Goal: Navigation & Orientation: Understand site structure

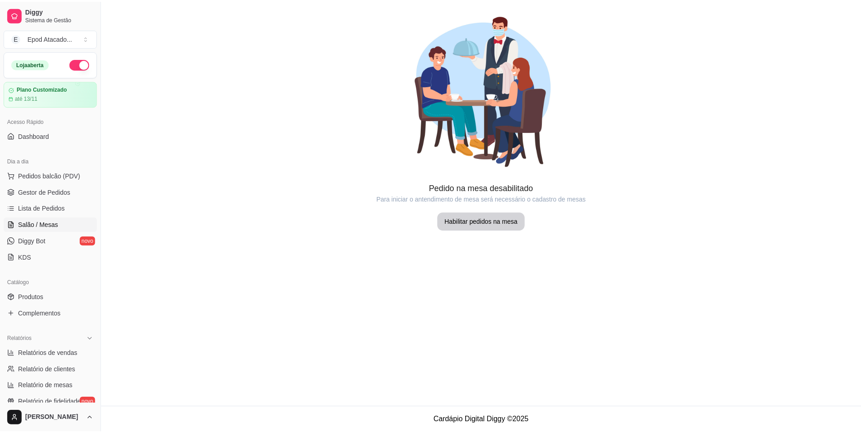
scroll to position [91, 0]
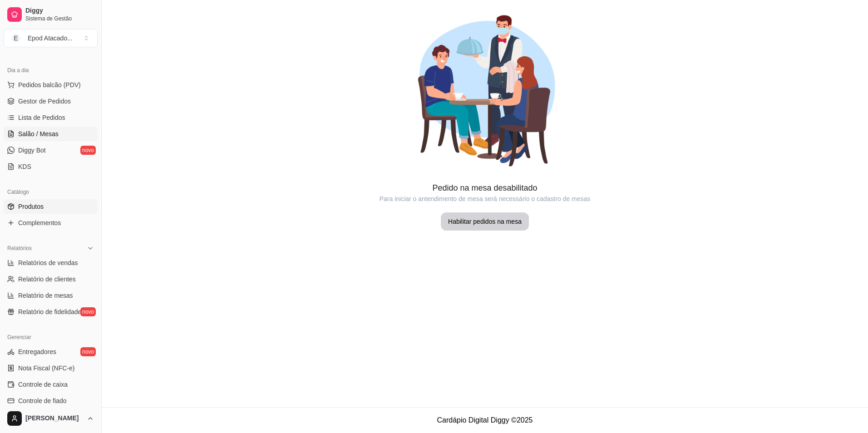
click at [54, 206] on link "Produtos" at bounding box center [51, 206] width 94 height 15
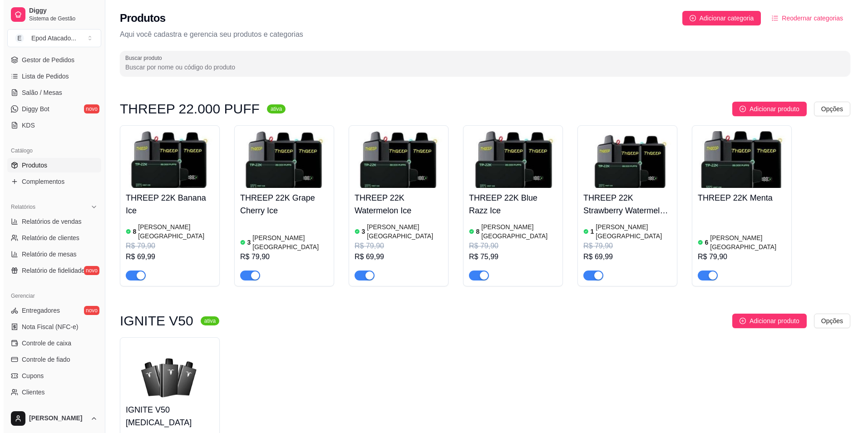
scroll to position [136, 0]
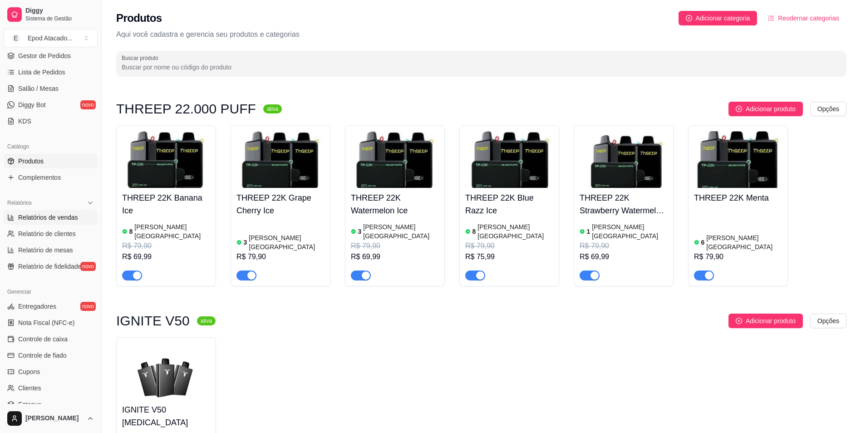
click at [59, 214] on span "Relatórios de vendas" at bounding box center [48, 217] width 60 height 9
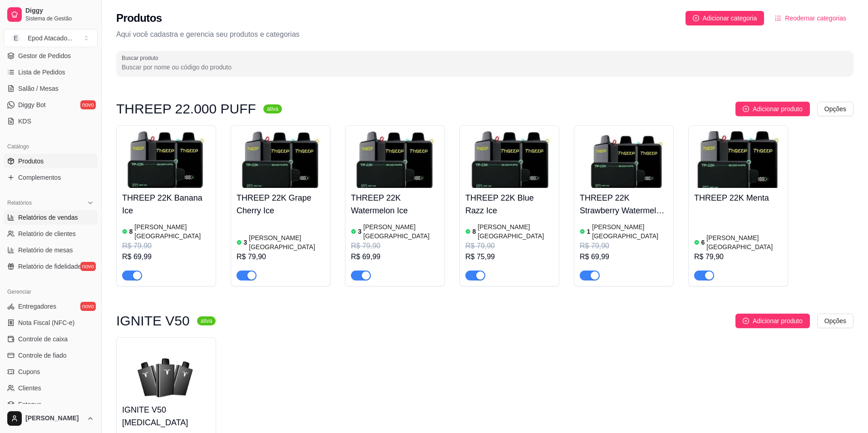
select select "ALL"
select select "0"
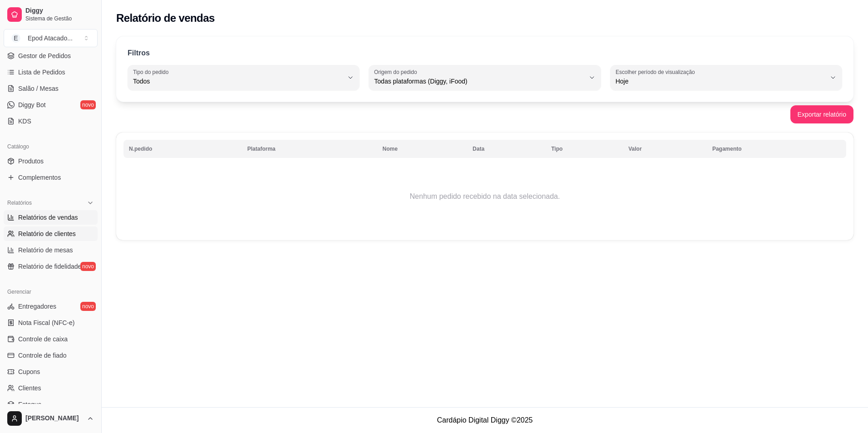
click at [68, 232] on span "Relatório de clientes" at bounding box center [47, 233] width 58 height 9
select select "30"
select select "HIGHEST_TOTAL_SPENT_WITH_ORDERS"
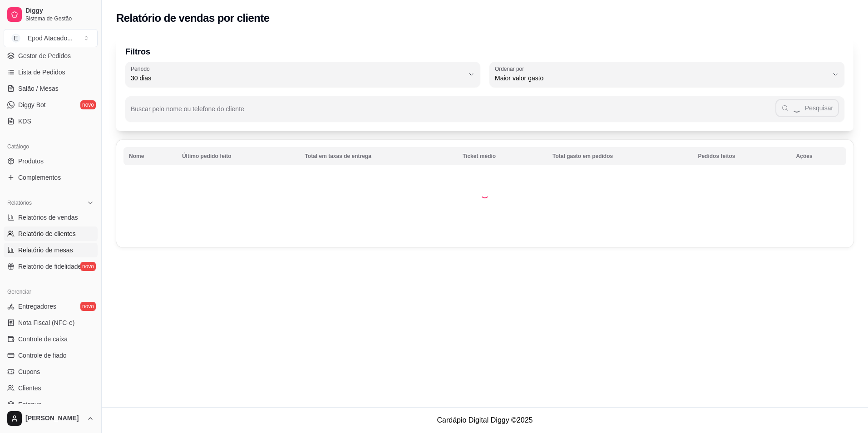
click at [53, 248] on span "Relatório de mesas" at bounding box center [45, 250] width 55 height 9
select select "TOTAL_OF_ORDERS"
select select "7"
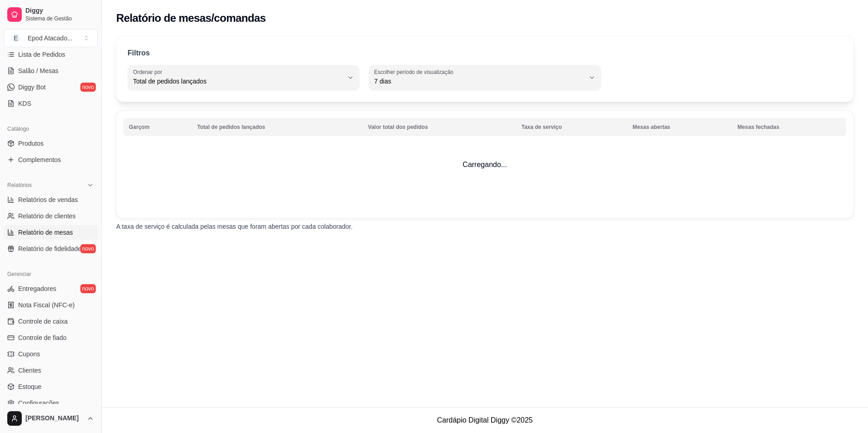
scroll to position [182, 0]
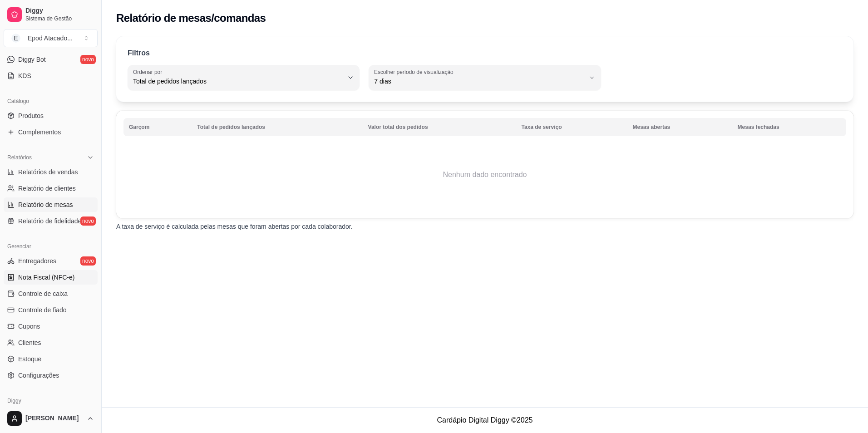
click at [59, 281] on span "Nota Fiscal (NFC-e)" at bounding box center [46, 277] width 56 height 9
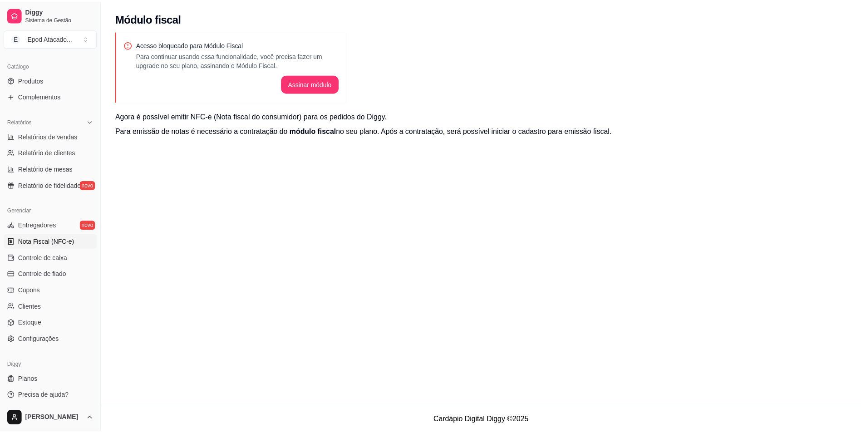
scroll to position [220, 0]
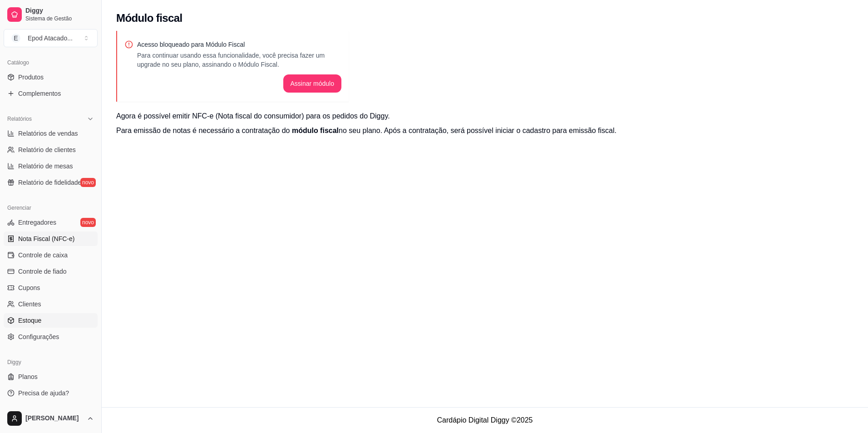
click at [42, 317] on link "Estoque" at bounding box center [51, 320] width 94 height 15
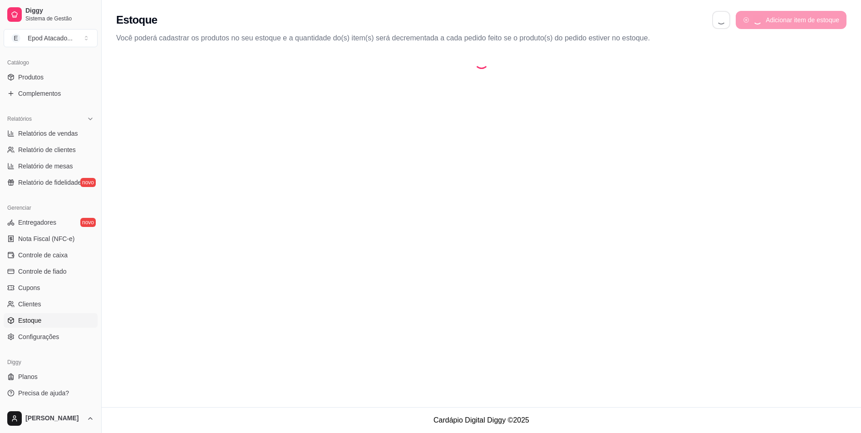
select select "QUANTITY_ORDER"
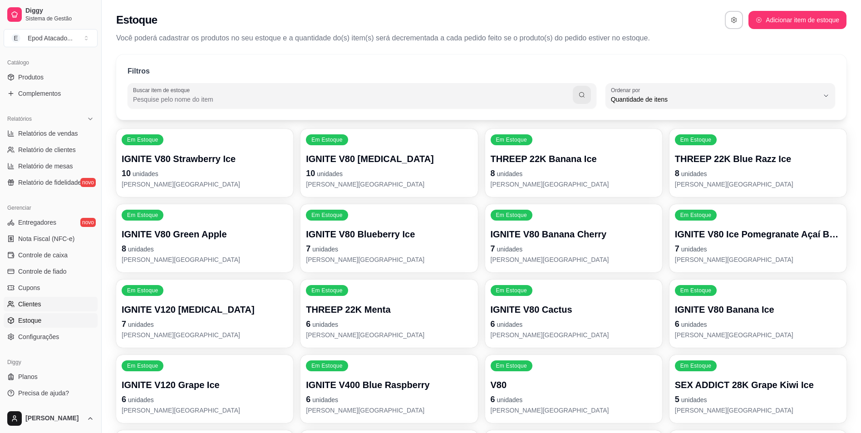
scroll to position [9, 0]
click at [61, 298] on link "Clientes" at bounding box center [51, 304] width 94 height 15
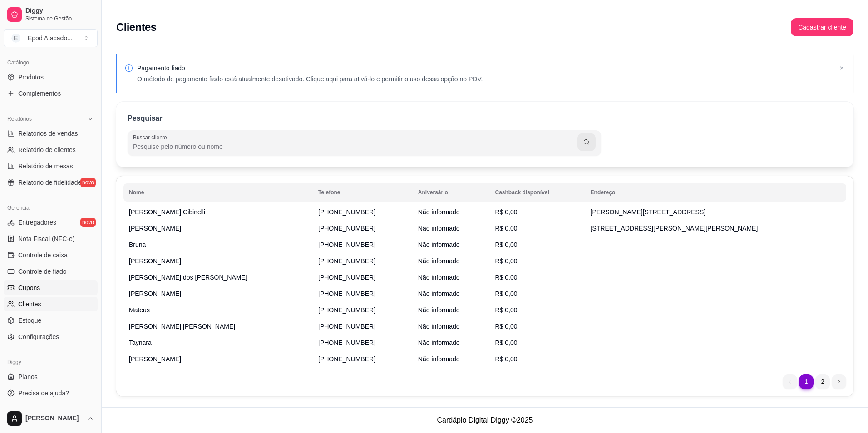
click at [64, 286] on link "Cupons" at bounding box center [51, 288] width 94 height 15
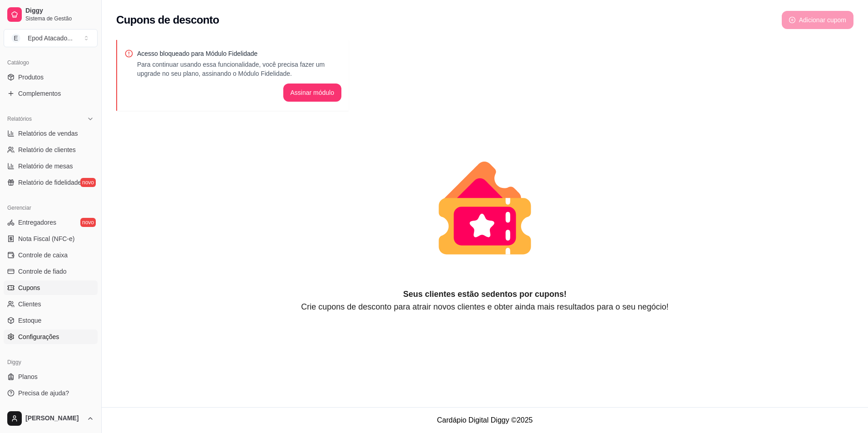
click at [54, 334] on span "Configurações" at bounding box center [38, 336] width 41 height 9
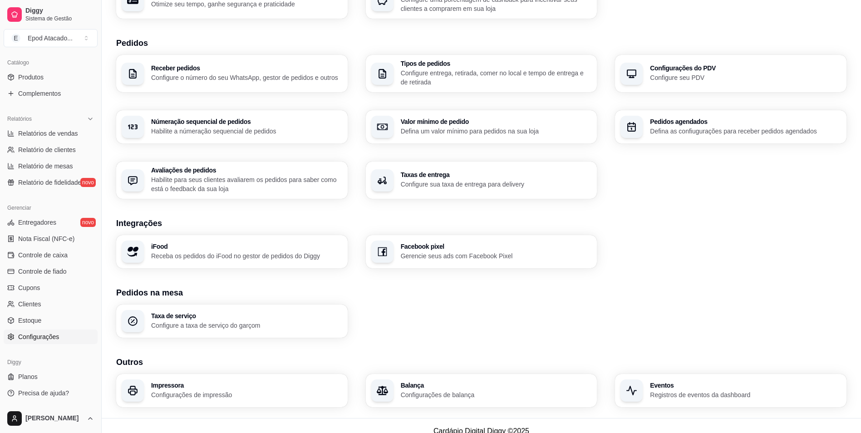
scroll to position [191, 0]
